Goal: Task Accomplishment & Management: Use online tool/utility

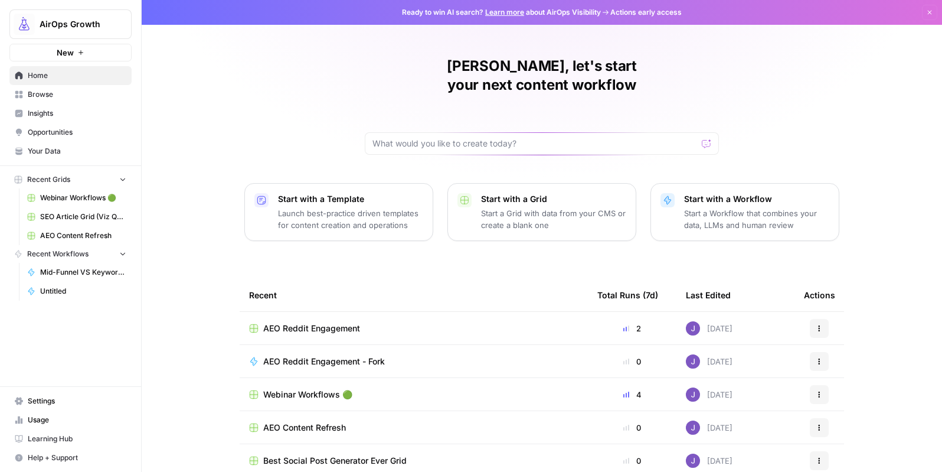
click at [54, 133] on span "Opportunities" at bounding box center [77, 132] width 99 height 11
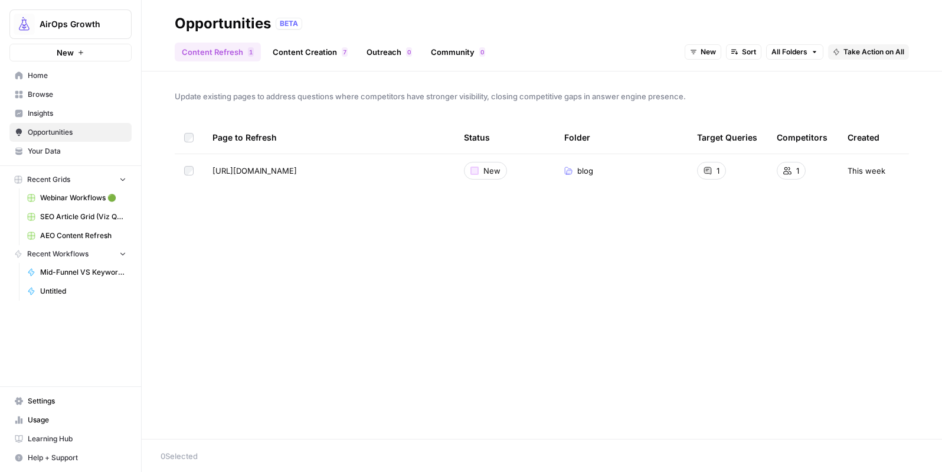
click at [302, 51] on link "Content Creation 7" at bounding box center [310, 51] width 89 height 19
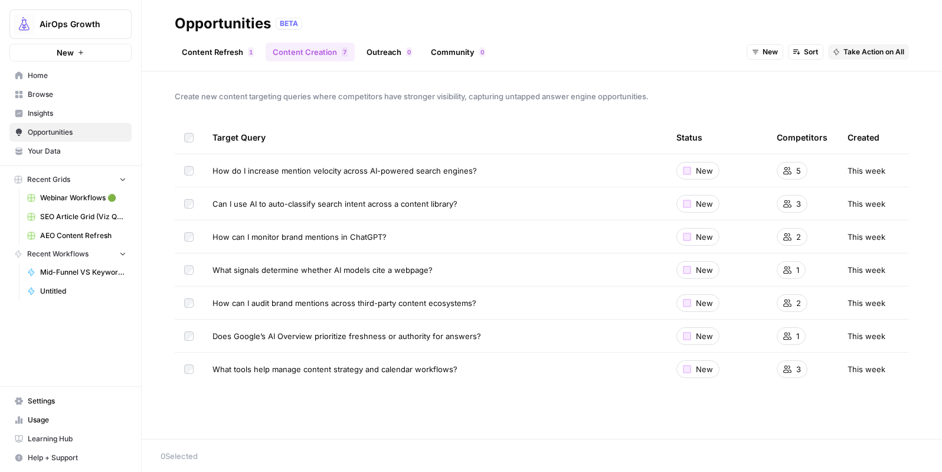
click at [43, 99] on span "Browse" at bounding box center [77, 94] width 99 height 11
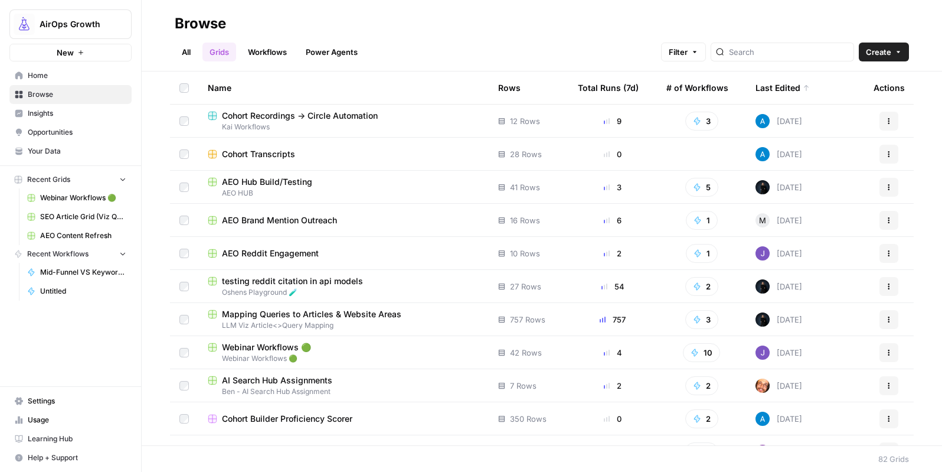
click at [279, 58] on link "Workflows" at bounding box center [267, 51] width 53 height 19
click at [278, 58] on link "Workflows" at bounding box center [267, 51] width 53 height 19
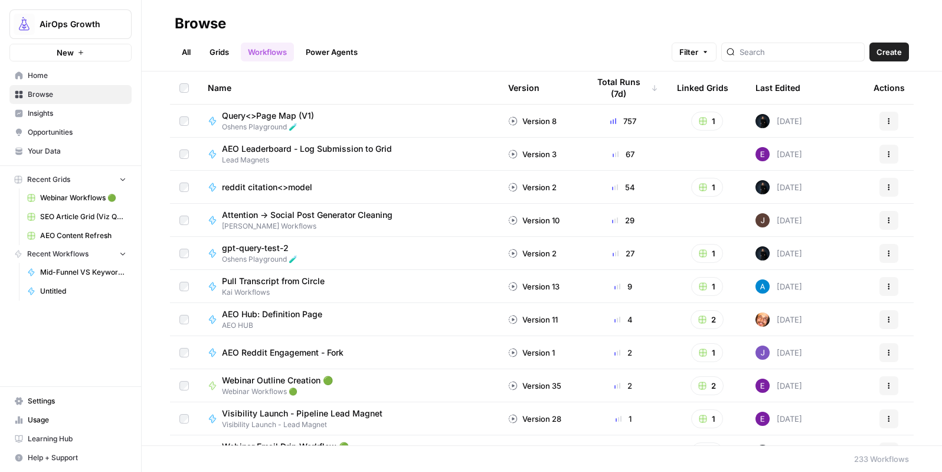
click at [231, 51] on link "Grids" at bounding box center [219, 51] width 34 height 19
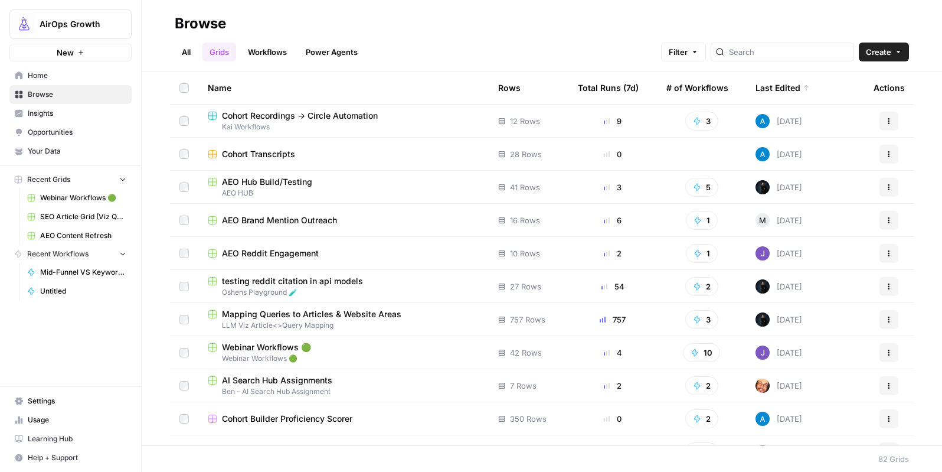
click at [305, 220] on span "AEO Brand Mention Outreach" at bounding box center [279, 220] width 115 height 12
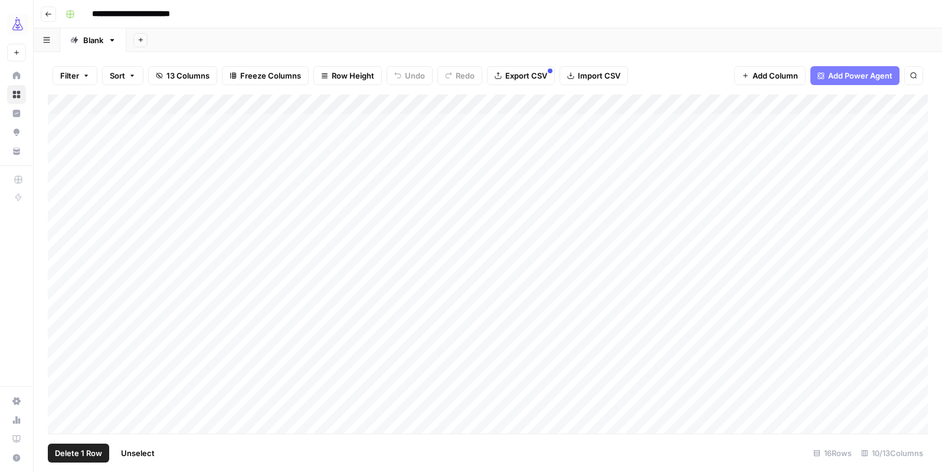
click at [58, 225] on div "Add Column" at bounding box center [488, 263] width 880 height 339
click at [76, 455] on span "Delete 1 Row" at bounding box center [78, 453] width 47 height 12
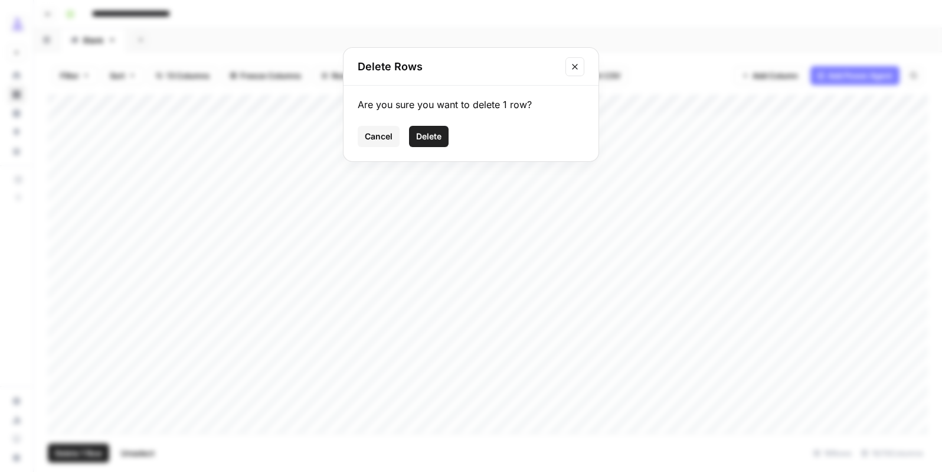
click at [431, 135] on span "Delete" at bounding box center [428, 136] width 25 height 12
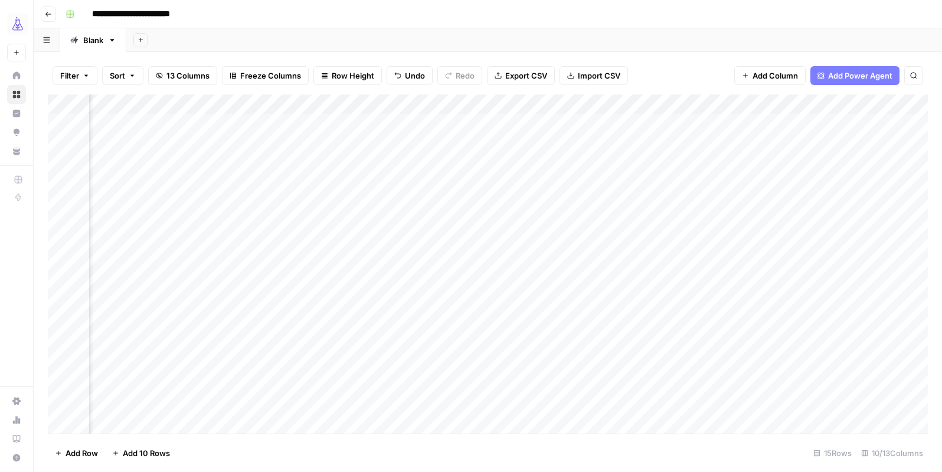
scroll to position [0, 119]
click at [640, 122] on div "Add Column" at bounding box center [488, 263] width 880 height 339
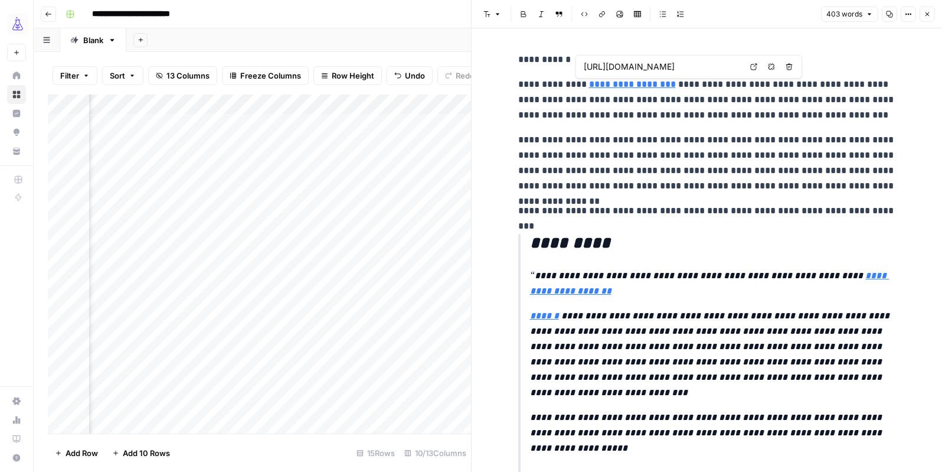
click at [649, 82] on link "**********" at bounding box center [632, 84] width 87 height 9
click at [752, 68] on icon at bounding box center [753, 66] width 7 height 7
click at [925, 14] on icon "button" at bounding box center [927, 14] width 7 height 7
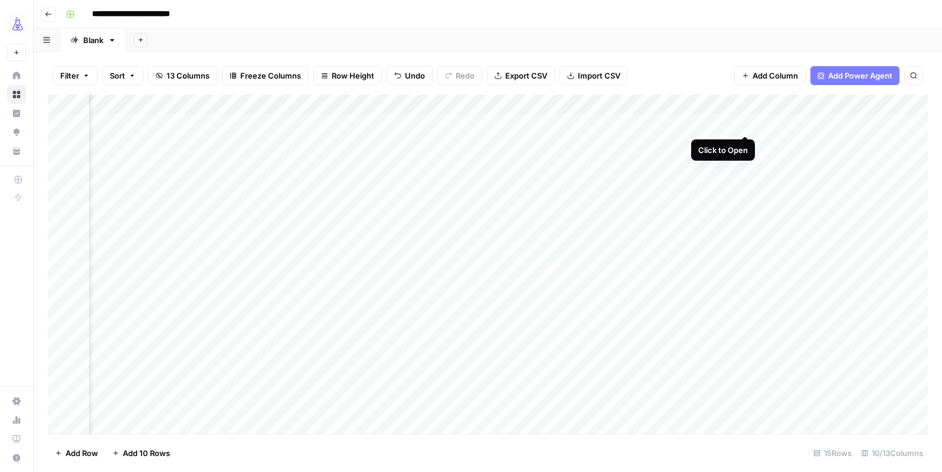
click at [748, 123] on div "Add Column" at bounding box center [488, 263] width 880 height 339
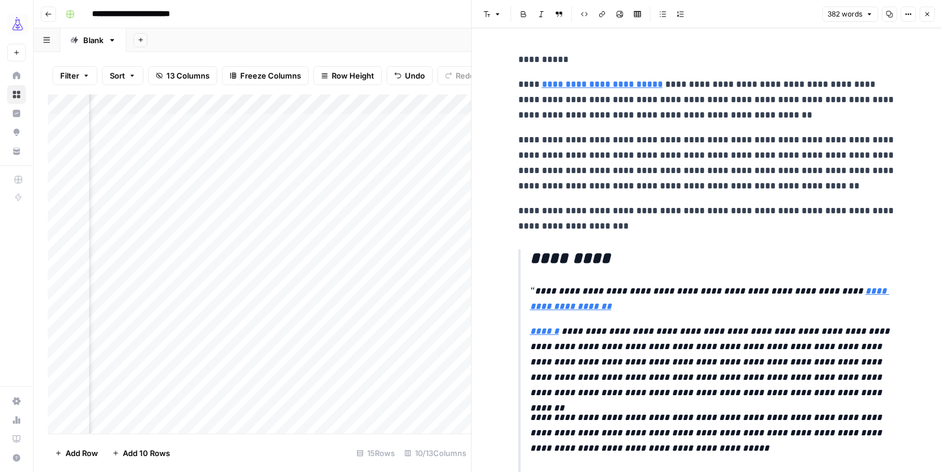
click at [925, 15] on icon "button" at bounding box center [927, 14] width 4 height 4
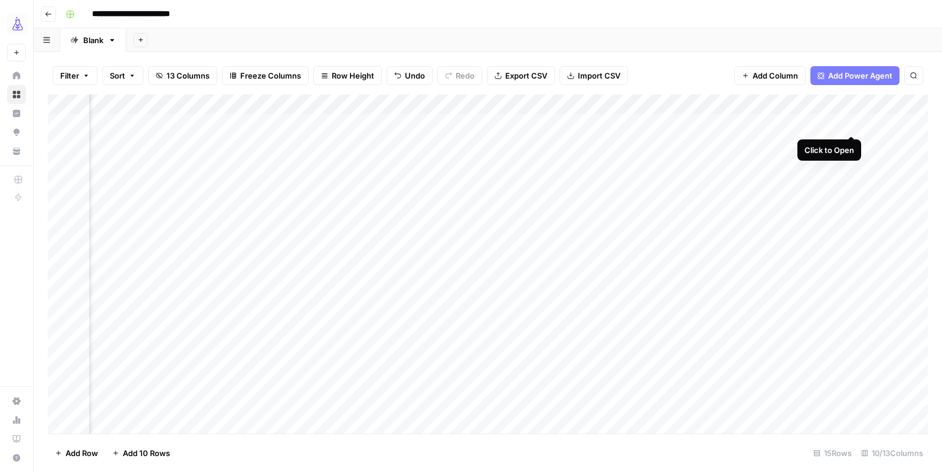
click at [849, 122] on div "Add Column" at bounding box center [488, 263] width 880 height 339
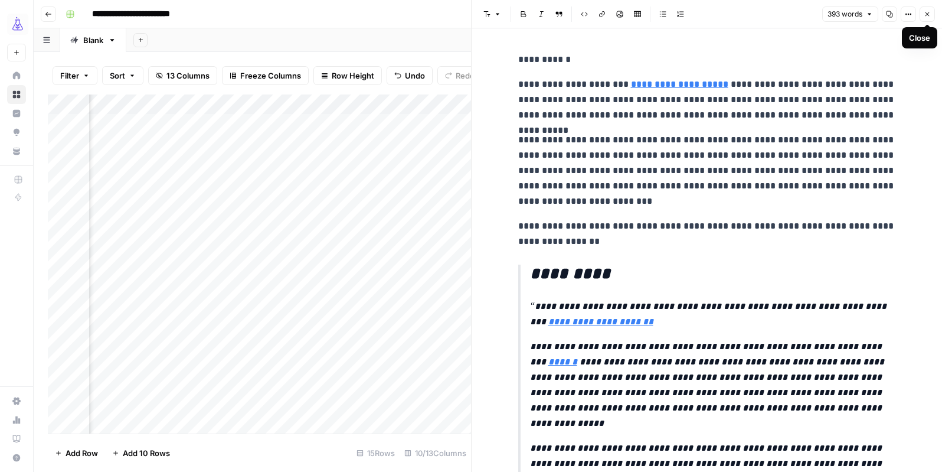
click at [931, 10] on button "Close" at bounding box center [926, 13] width 15 height 15
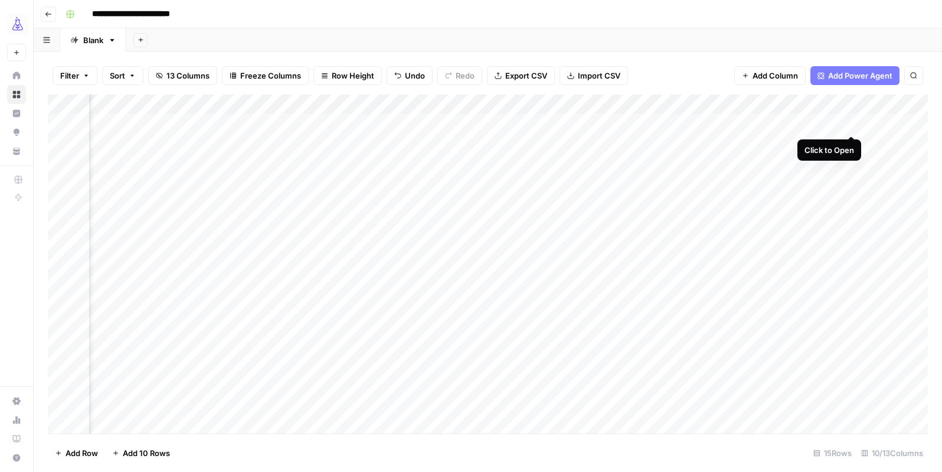
click at [853, 122] on div "Add Column" at bounding box center [488, 263] width 880 height 339
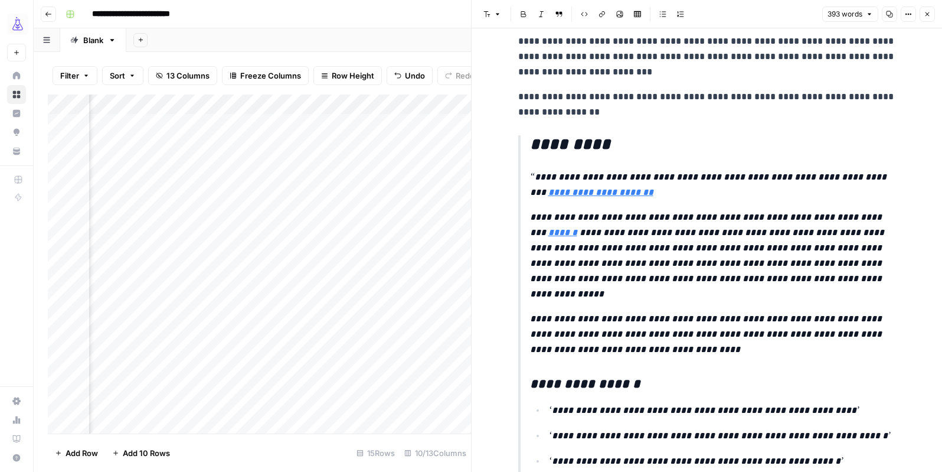
scroll to position [152, 0]
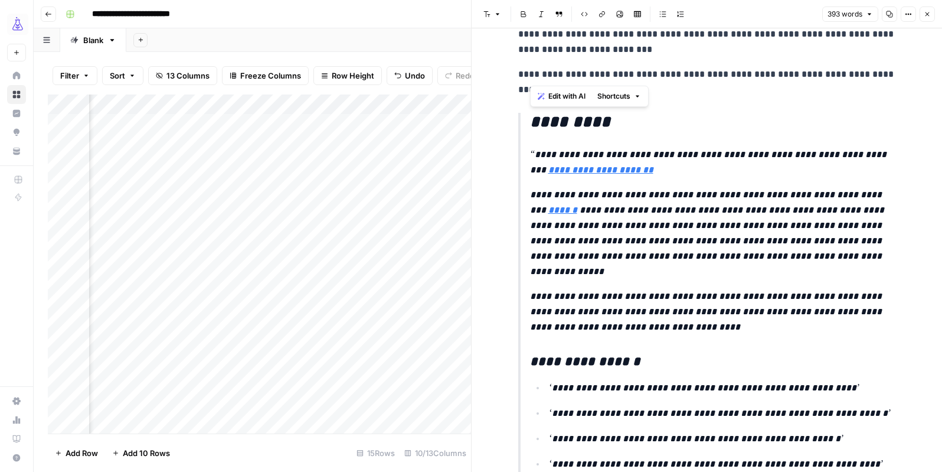
drag, startPoint x: 532, startPoint y: 122, endPoint x: 732, endPoint y: 460, distance: 393.4
click at [721, 318] on p "**********" at bounding box center [713, 312] width 366 height 46
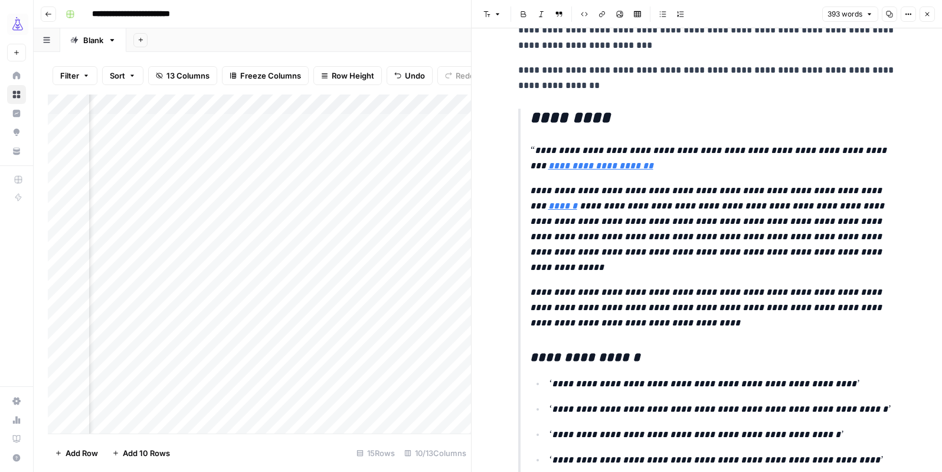
scroll to position [139, 0]
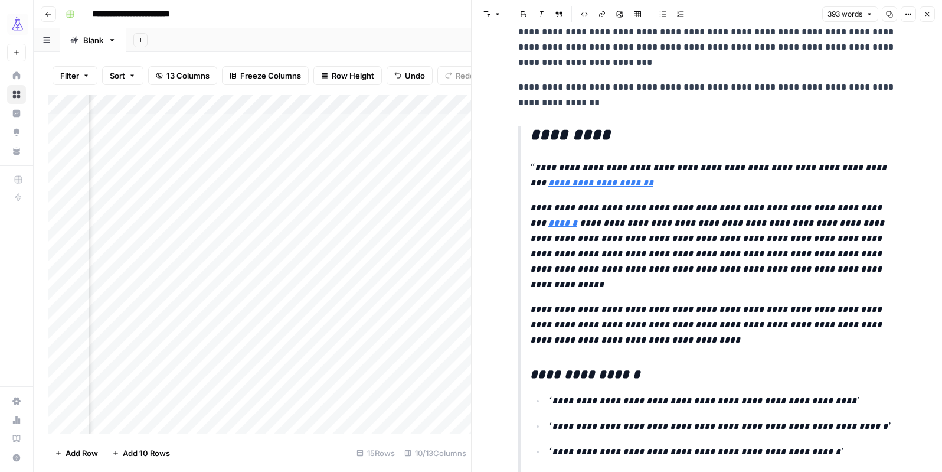
click at [927, 15] on icon "button" at bounding box center [927, 14] width 7 height 7
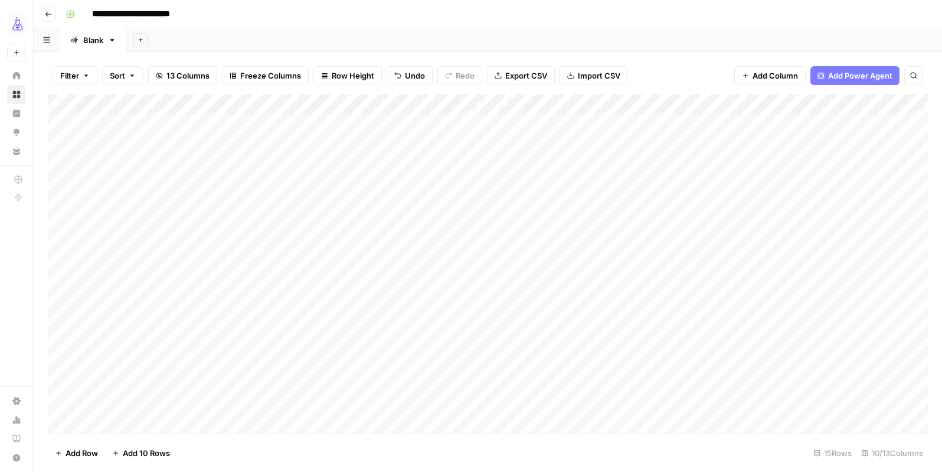
click at [251, 142] on div "Add Column" at bounding box center [488, 263] width 880 height 339
click at [343, 140] on div "Add Column" at bounding box center [488, 263] width 880 height 339
click at [758, 146] on div "Add Column" at bounding box center [488, 263] width 880 height 339
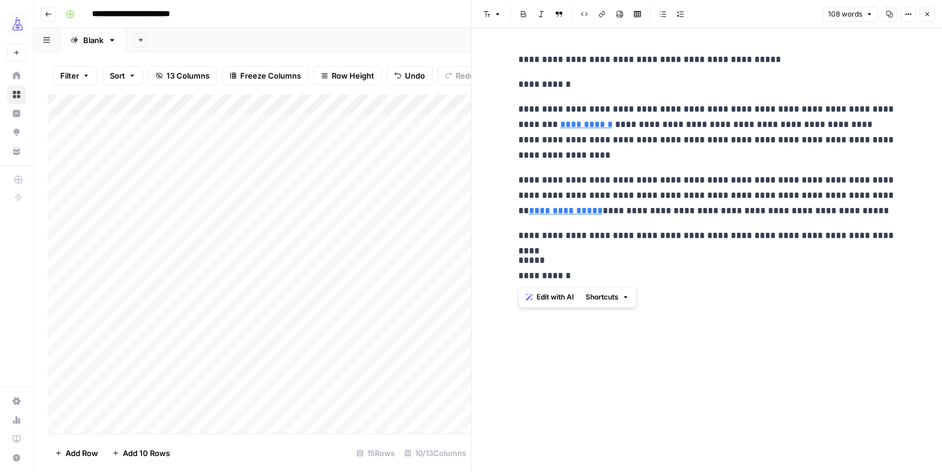
drag, startPoint x: 582, startPoint y: 279, endPoint x: 511, endPoint y: 279, distance: 71.4
click at [511, 279] on div "**********" at bounding box center [707, 167] width 392 height 241
click at [931, 13] on button "Close" at bounding box center [926, 13] width 15 height 15
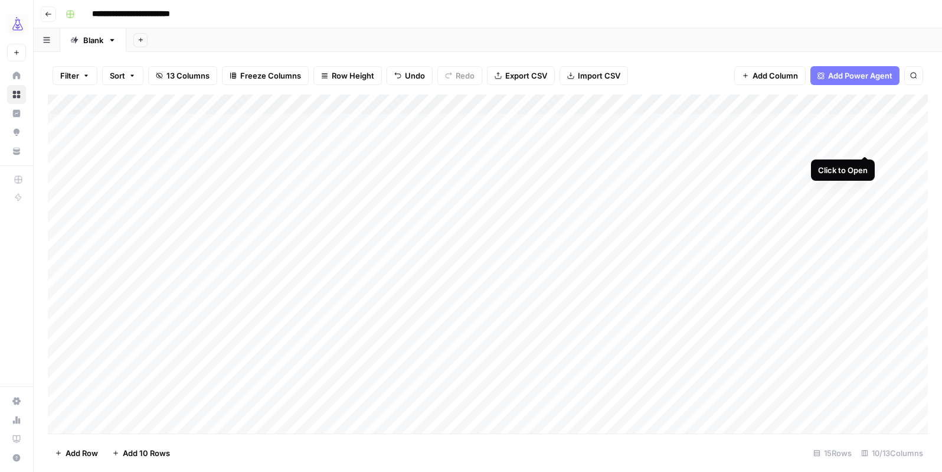
click at [866, 145] on div "Add Column" at bounding box center [488, 263] width 880 height 339
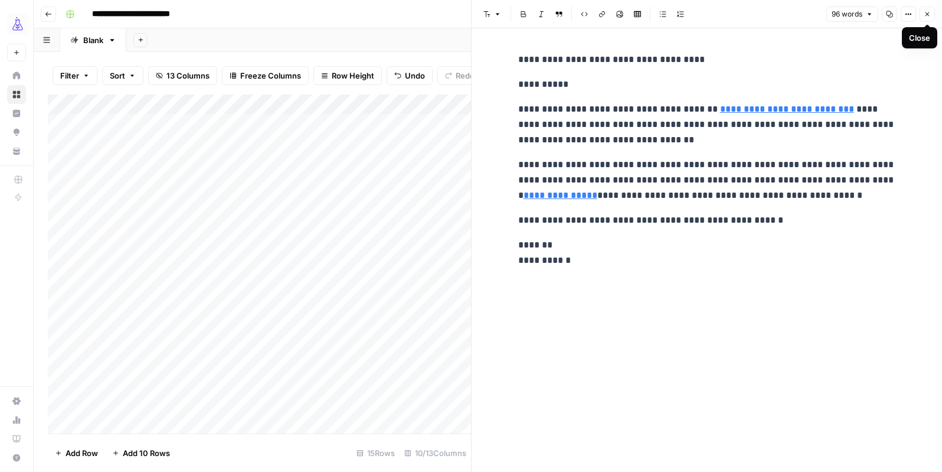
click at [928, 14] on icon "button" at bounding box center [927, 14] width 7 height 7
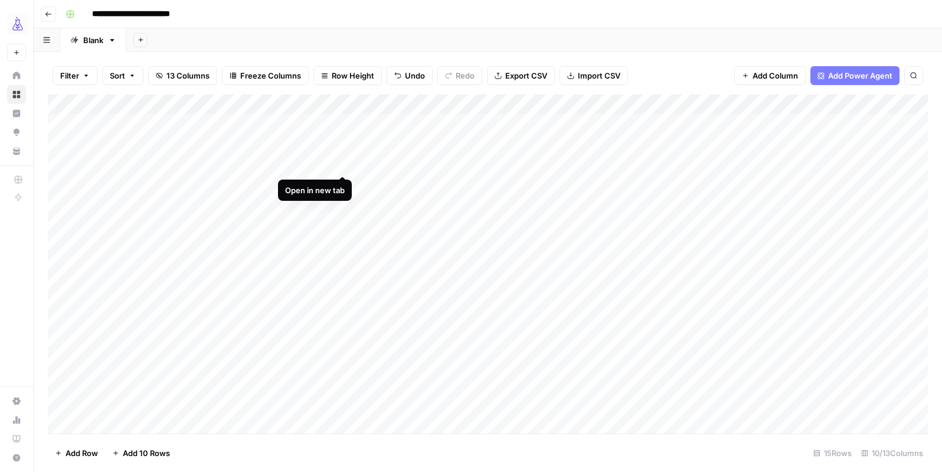
click at [342, 162] on div "Add Column" at bounding box center [488, 263] width 880 height 339
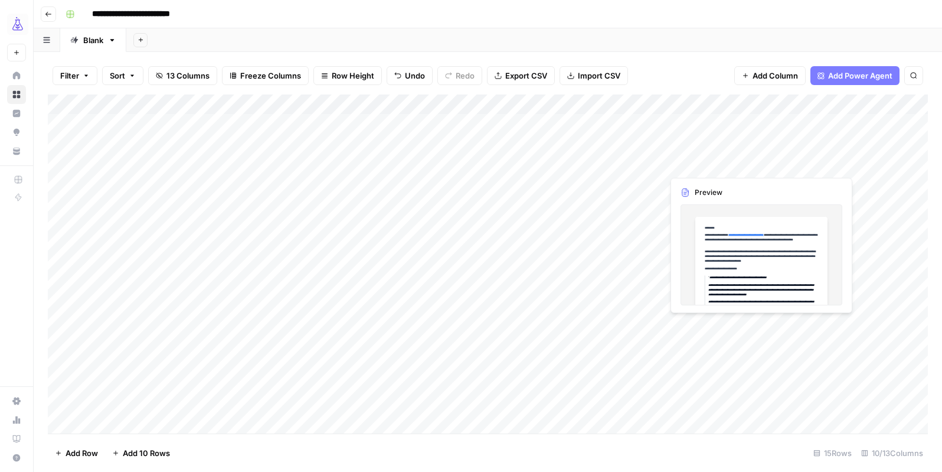
click at [758, 165] on div "Add Column" at bounding box center [488, 263] width 880 height 339
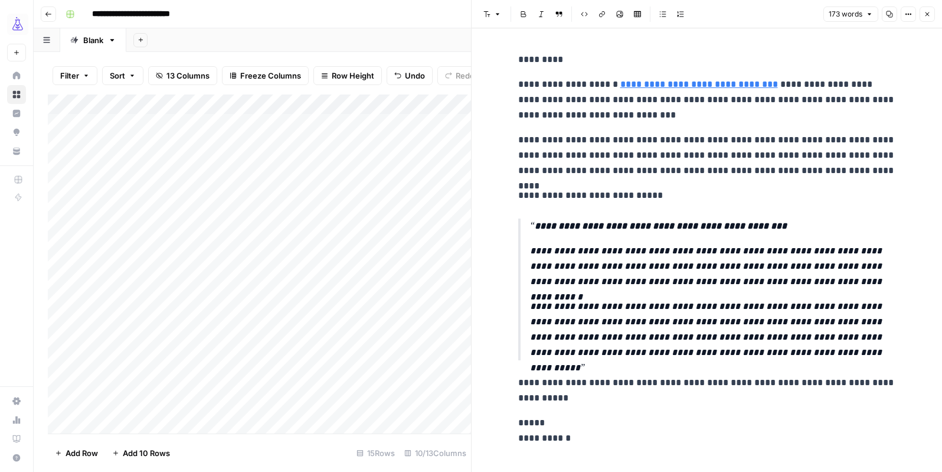
scroll to position [17, 0]
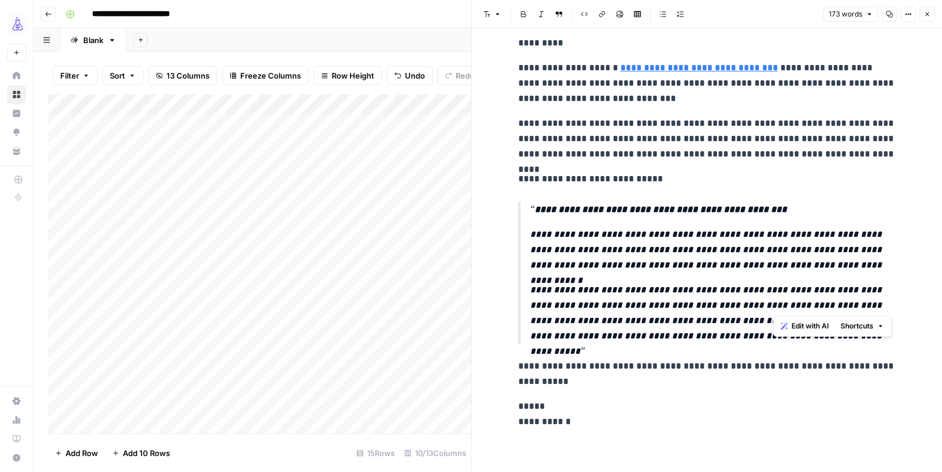
drag, startPoint x: 837, startPoint y: 304, endPoint x: 806, endPoint y: 307, distance: 31.5
click at [806, 307] on p "**********" at bounding box center [713, 312] width 366 height 61
click at [928, 16] on icon "button" at bounding box center [927, 14] width 7 height 7
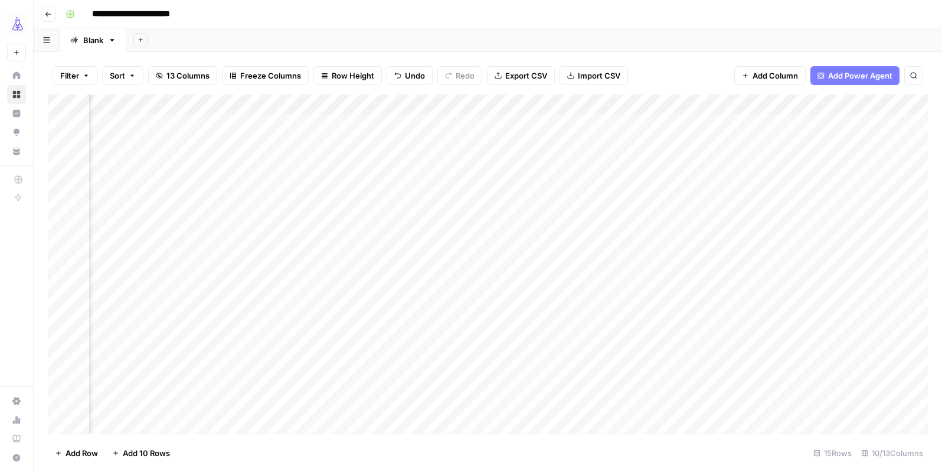
scroll to position [0, 545]
click at [894, 107] on span "Add Column" at bounding box center [900, 104] width 41 height 11
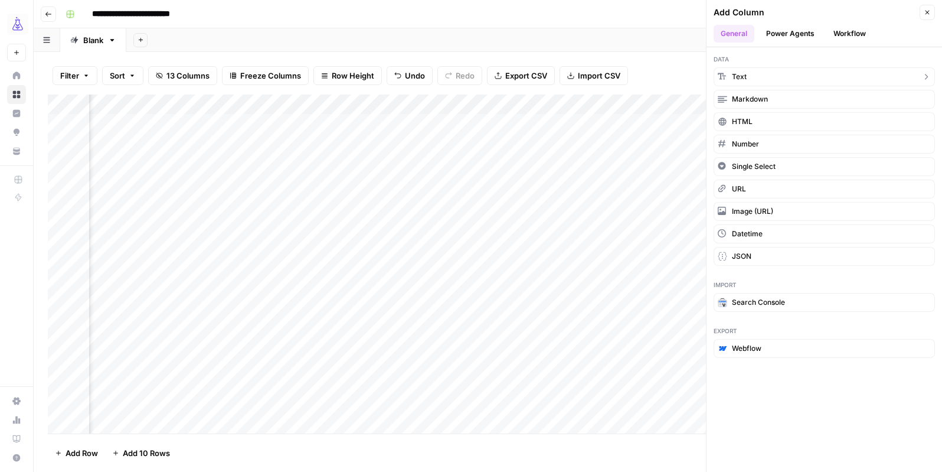
click at [760, 78] on button "Text" at bounding box center [824, 76] width 221 height 19
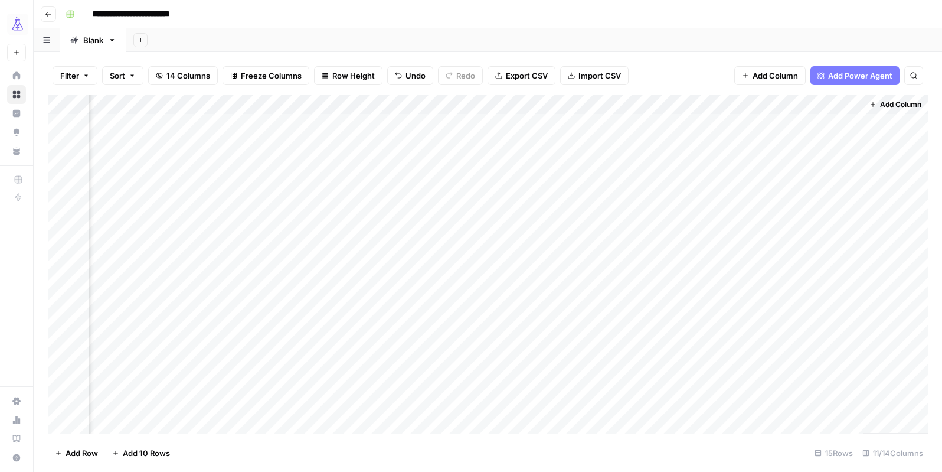
scroll to position [0, 715]
click at [742, 104] on div "Add Column" at bounding box center [488, 263] width 880 height 339
click at [747, 109] on div at bounding box center [777, 106] width 171 height 24
click at [741, 136] on input "New Column" at bounding box center [762, 133] width 120 height 12
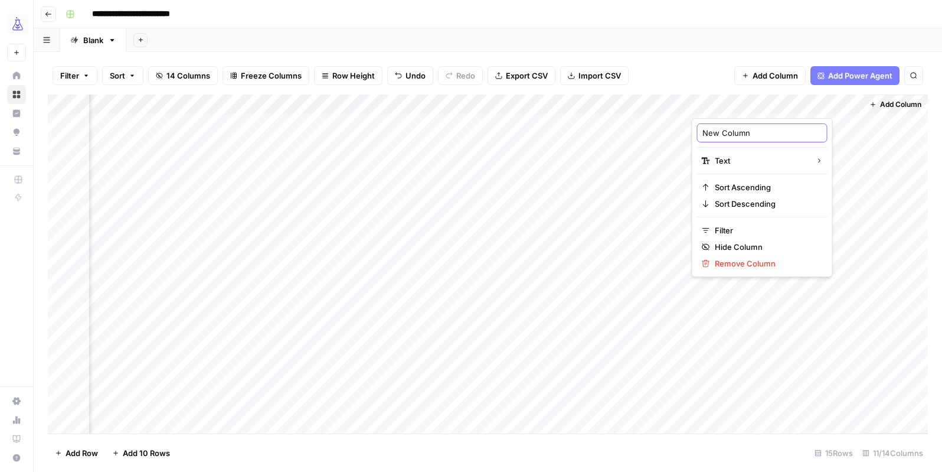
click at [741, 136] on input "New Column" at bounding box center [762, 133] width 120 height 12
type input "Notes"
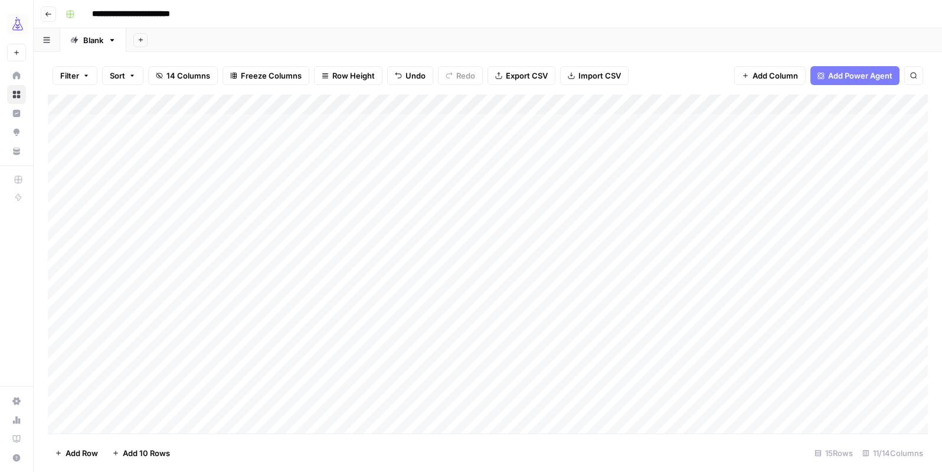
scroll to position [0, 0]
click at [758, 202] on div "Add Column" at bounding box center [488, 263] width 880 height 339
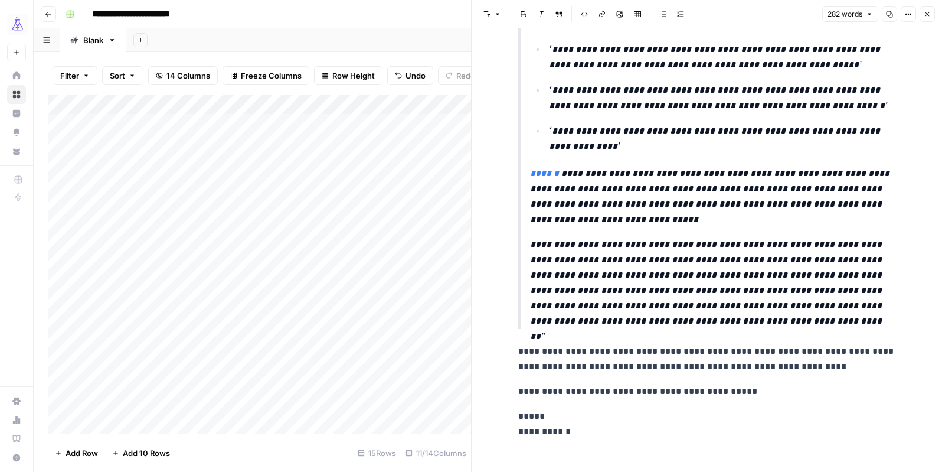
scroll to position [230, 0]
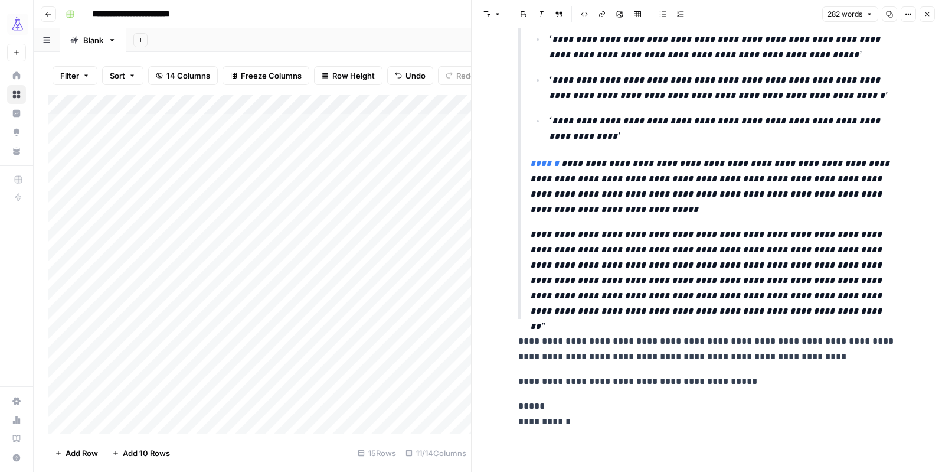
click at [549, 161] on link "******" at bounding box center [544, 163] width 29 height 9
click at [924, 14] on icon "button" at bounding box center [927, 14] width 7 height 7
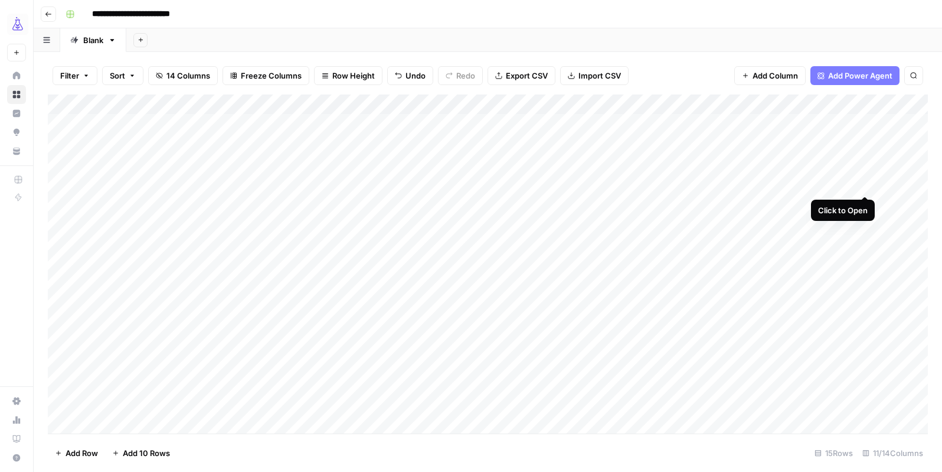
click at [866, 184] on div "Add Column" at bounding box center [488, 263] width 880 height 339
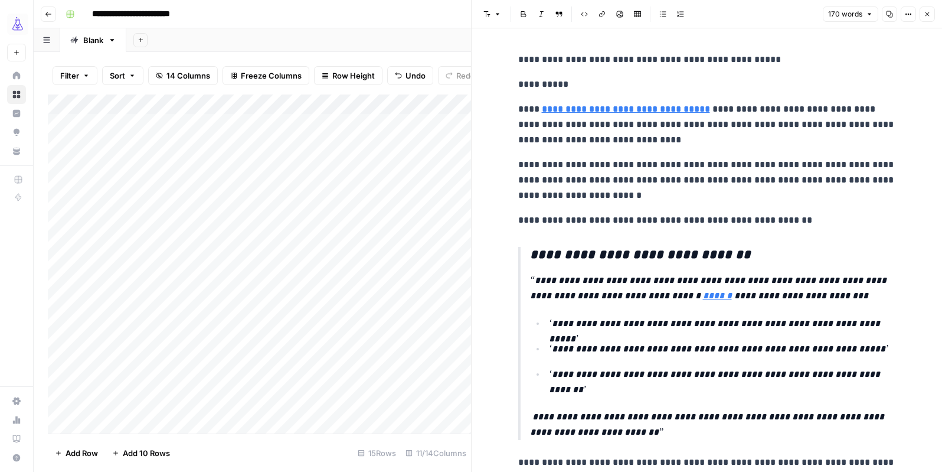
scroll to position [96, 0]
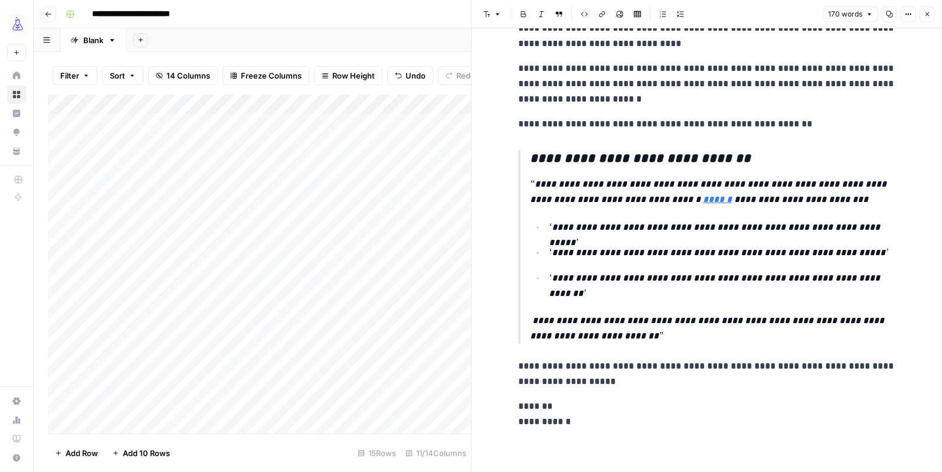
click at [928, 18] on button "Close" at bounding box center [926, 13] width 15 height 15
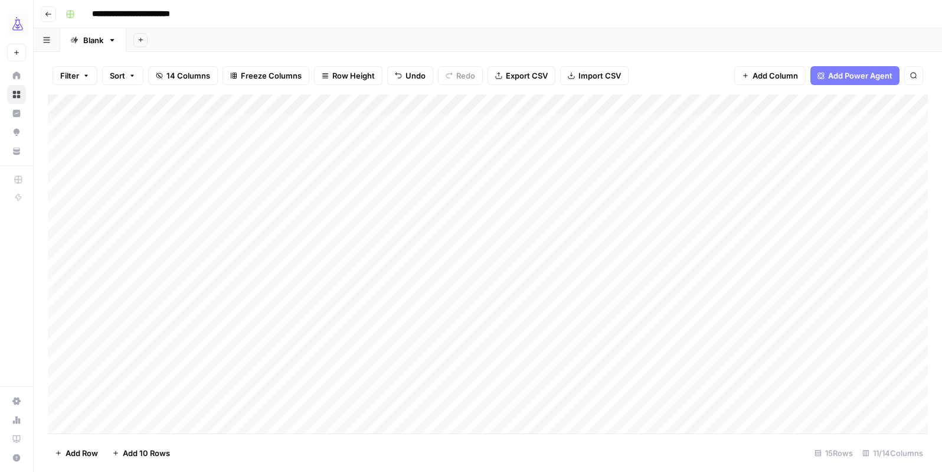
click at [823, 143] on div "Add Column" at bounding box center [488, 263] width 880 height 339
click at [869, 146] on div "Add Column" at bounding box center [488, 263] width 880 height 339
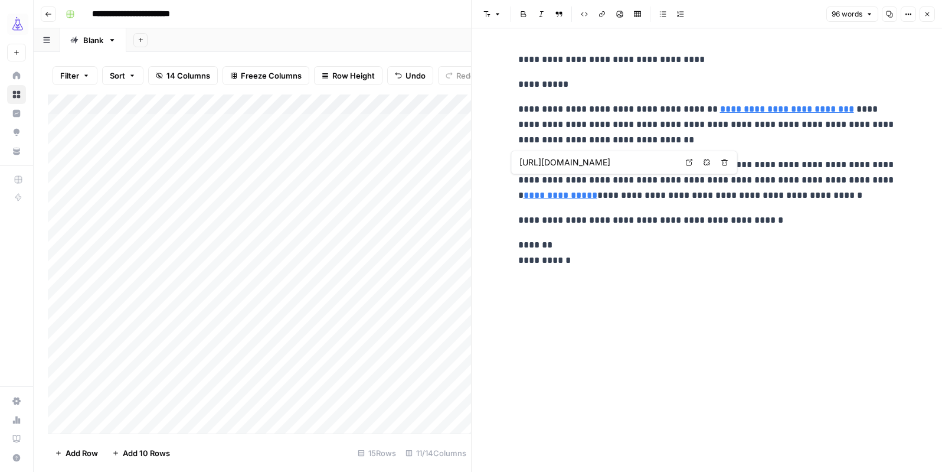
type input "[URL][DOMAIN_NAME]"
click at [933, 12] on button "Close" at bounding box center [926, 13] width 15 height 15
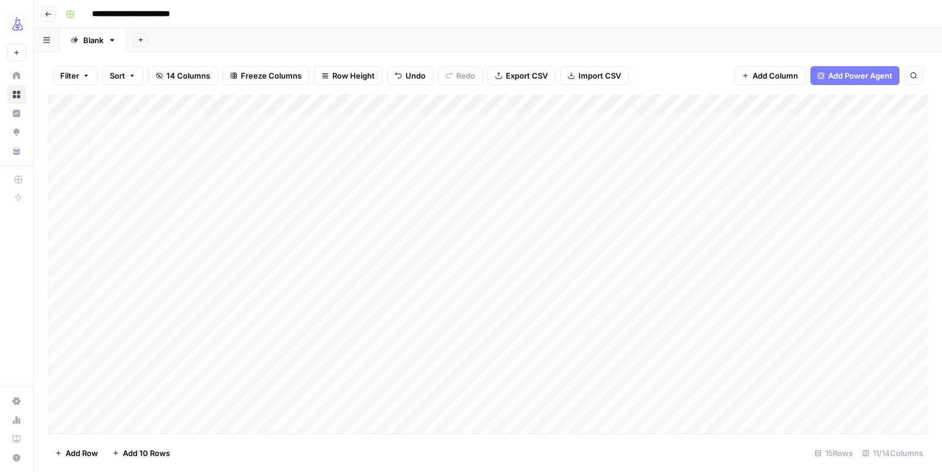
scroll to position [1, 0]
click at [342, 324] on div "Add Column" at bounding box center [488, 263] width 880 height 339
click at [342, 385] on div "Add Column" at bounding box center [488, 263] width 880 height 339
click at [339, 243] on div "Add Column" at bounding box center [488, 263] width 880 height 339
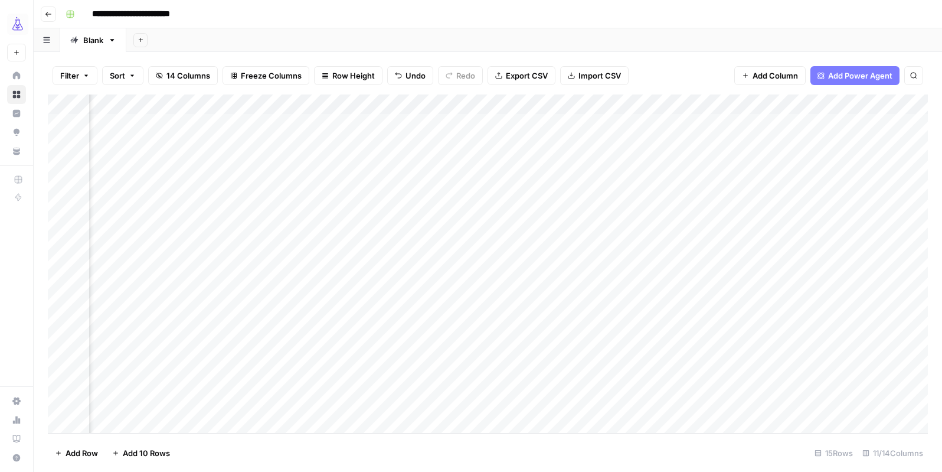
scroll to position [1, 561]
click at [875, 244] on div "Add Column" at bounding box center [488, 263] width 880 height 339
click at [438, 245] on div "Add Column" at bounding box center [488, 263] width 880 height 339
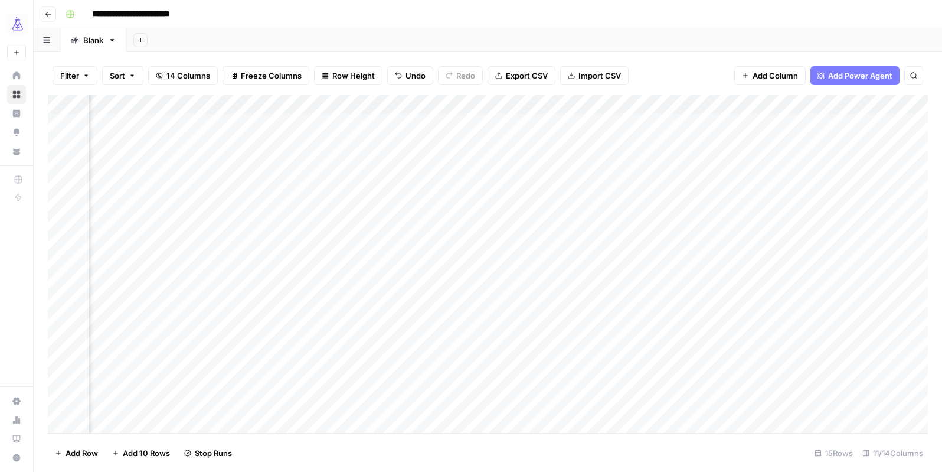
click at [763, 242] on div "Add Column" at bounding box center [488, 263] width 880 height 339
click at [764, 242] on div "Add Column" at bounding box center [488, 263] width 880 height 339
type textarea "**********"
click at [339, 322] on div "Add Column" at bounding box center [488, 263] width 880 height 339
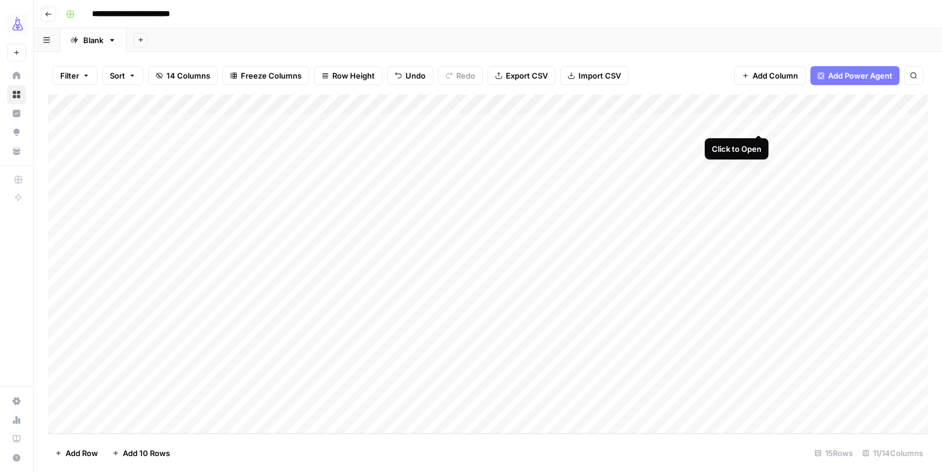
click at [731, 122] on div "Add Column" at bounding box center [488, 263] width 880 height 339
click at [760, 121] on div "Add Column" at bounding box center [488, 263] width 880 height 339
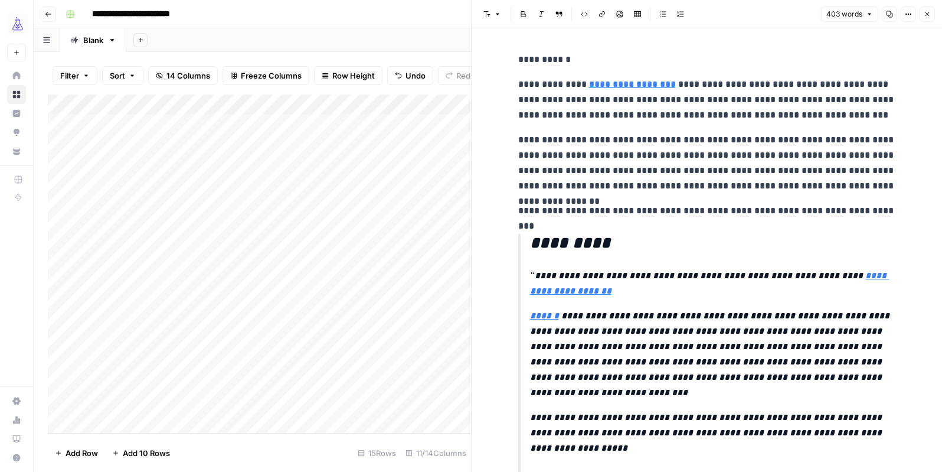
click at [910, 17] on icon "button" at bounding box center [908, 14] width 7 height 7
click at [925, 15] on icon "button" at bounding box center [927, 14] width 4 height 4
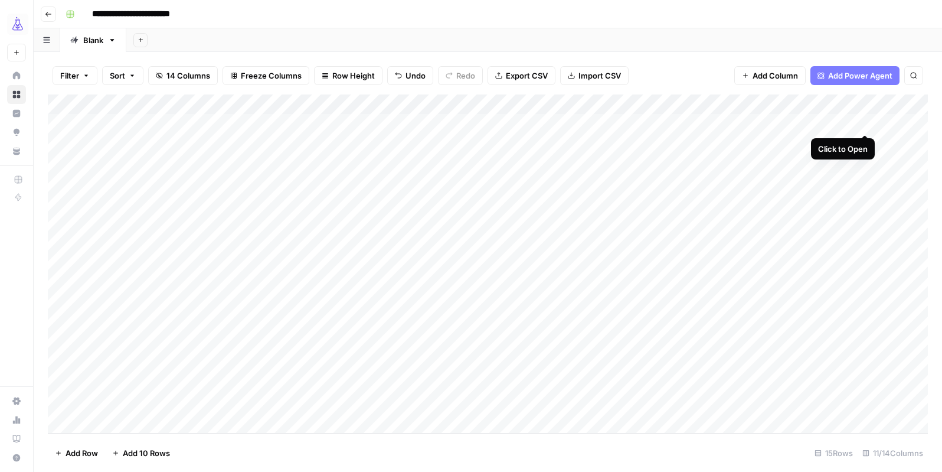
click at [867, 122] on div "Add Column" at bounding box center [488, 263] width 880 height 339
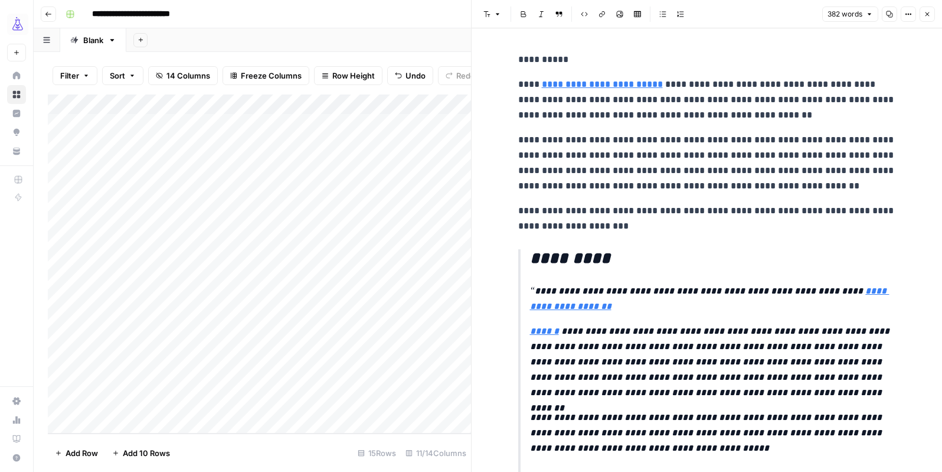
click at [518, 57] on p "**********" at bounding box center [707, 59] width 378 height 15
copy div "**********"
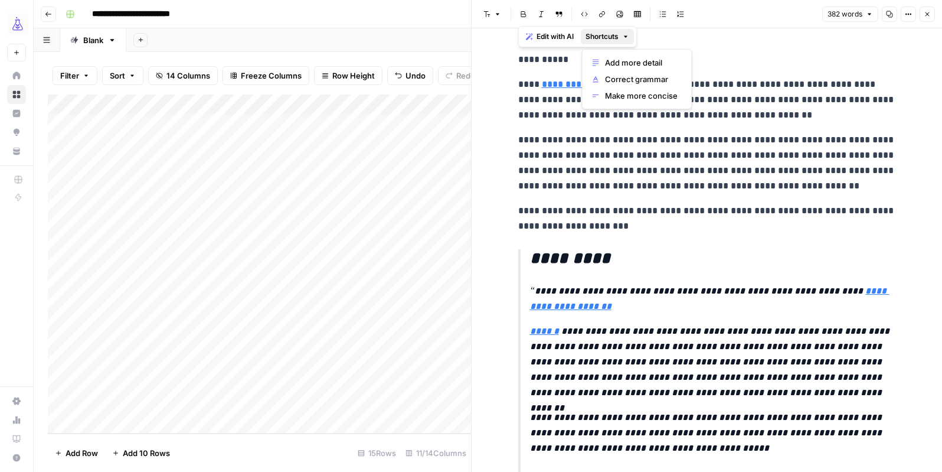
click at [621, 35] on button "Shortcuts" at bounding box center [607, 36] width 53 height 15
